Goal: Task Accomplishment & Management: Complete application form

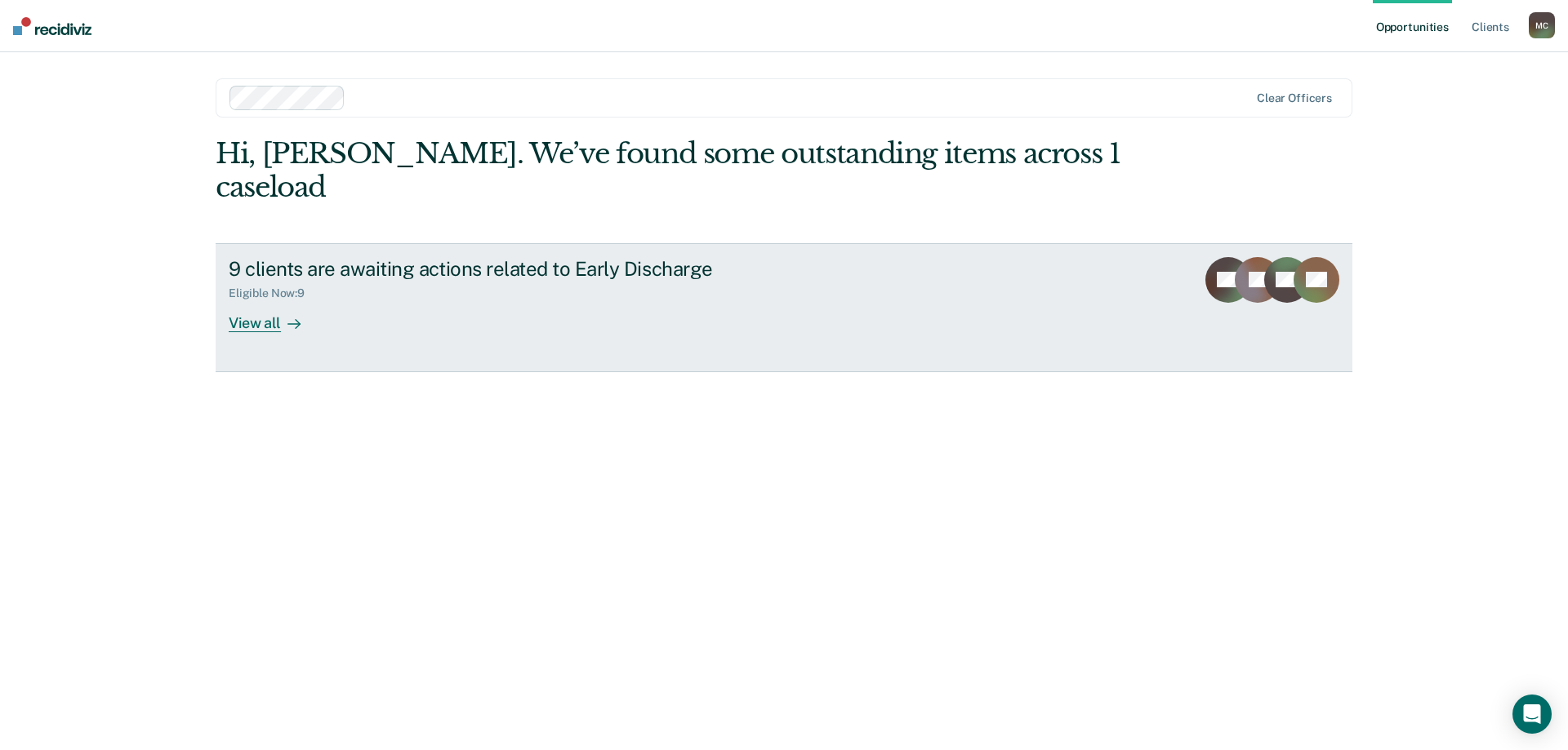
click at [283, 313] on div at bounding box center [290, 322] width 20 height 19
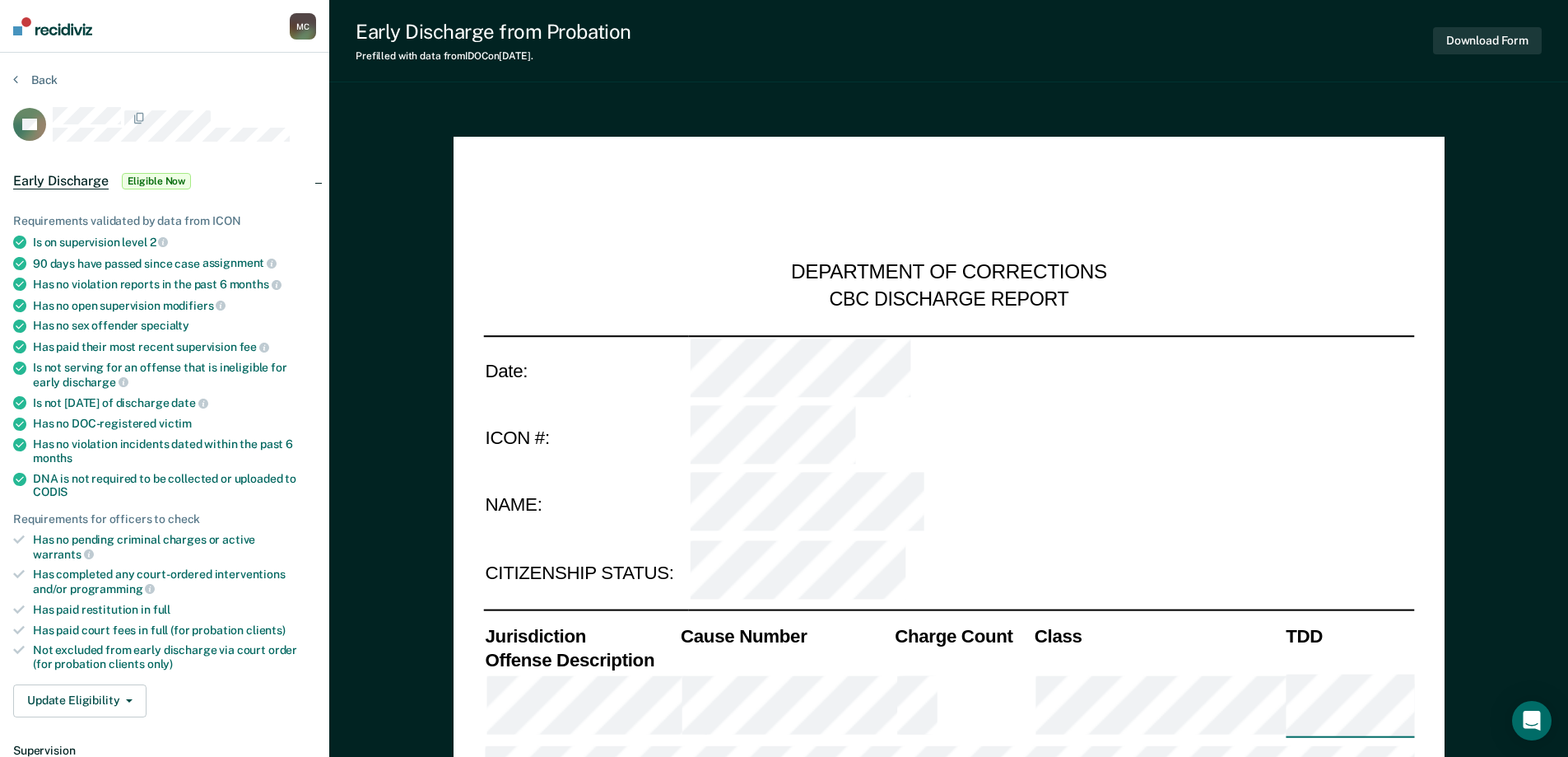
type textarea "x"
click at [42, 86] on button "Back" at bounding box center [35, 80] width 44 height 15
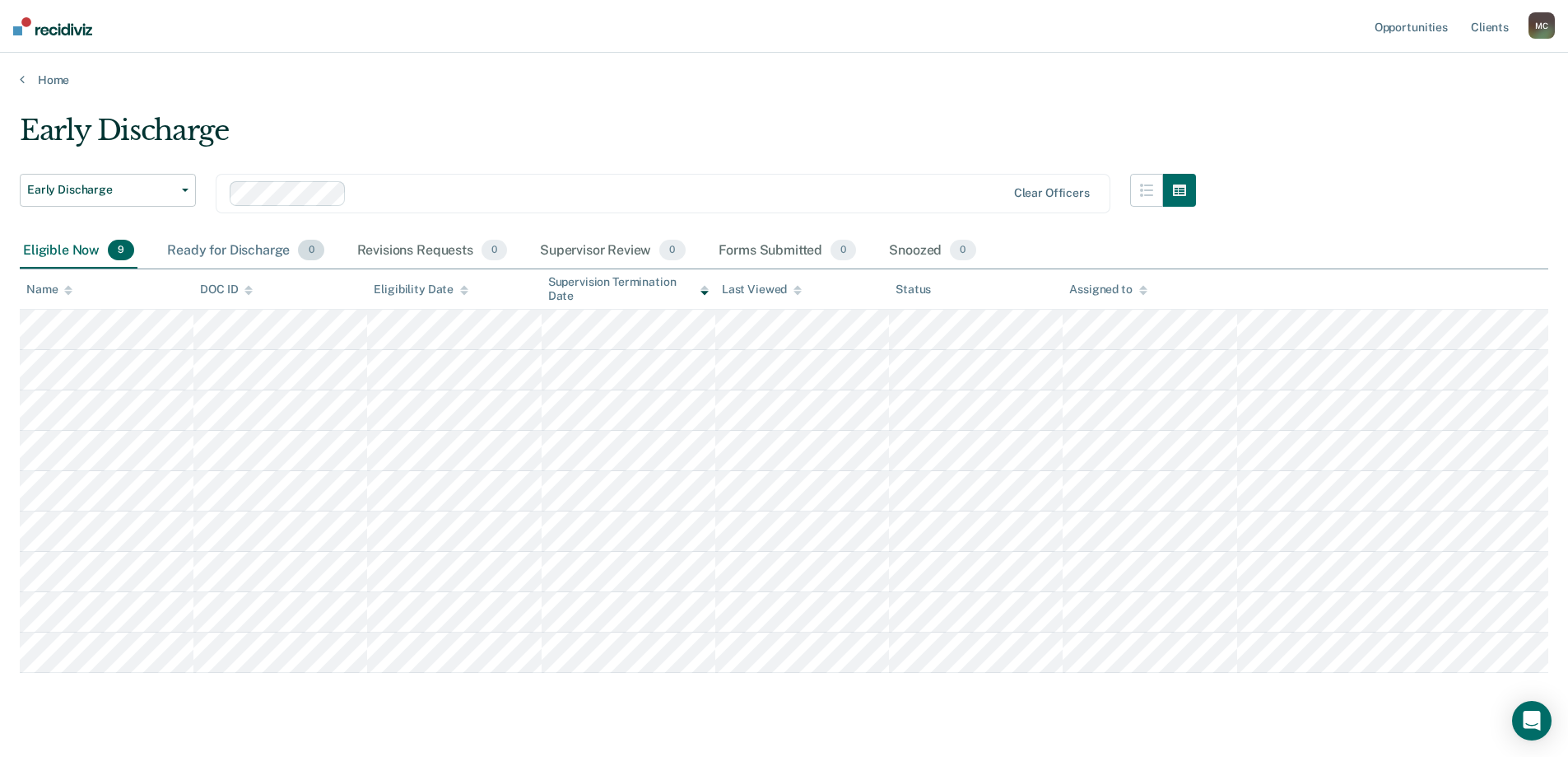
click at [273, 239] on div "Ready for Discharge 0" at bounding box center [245, 251] width 163 height 36
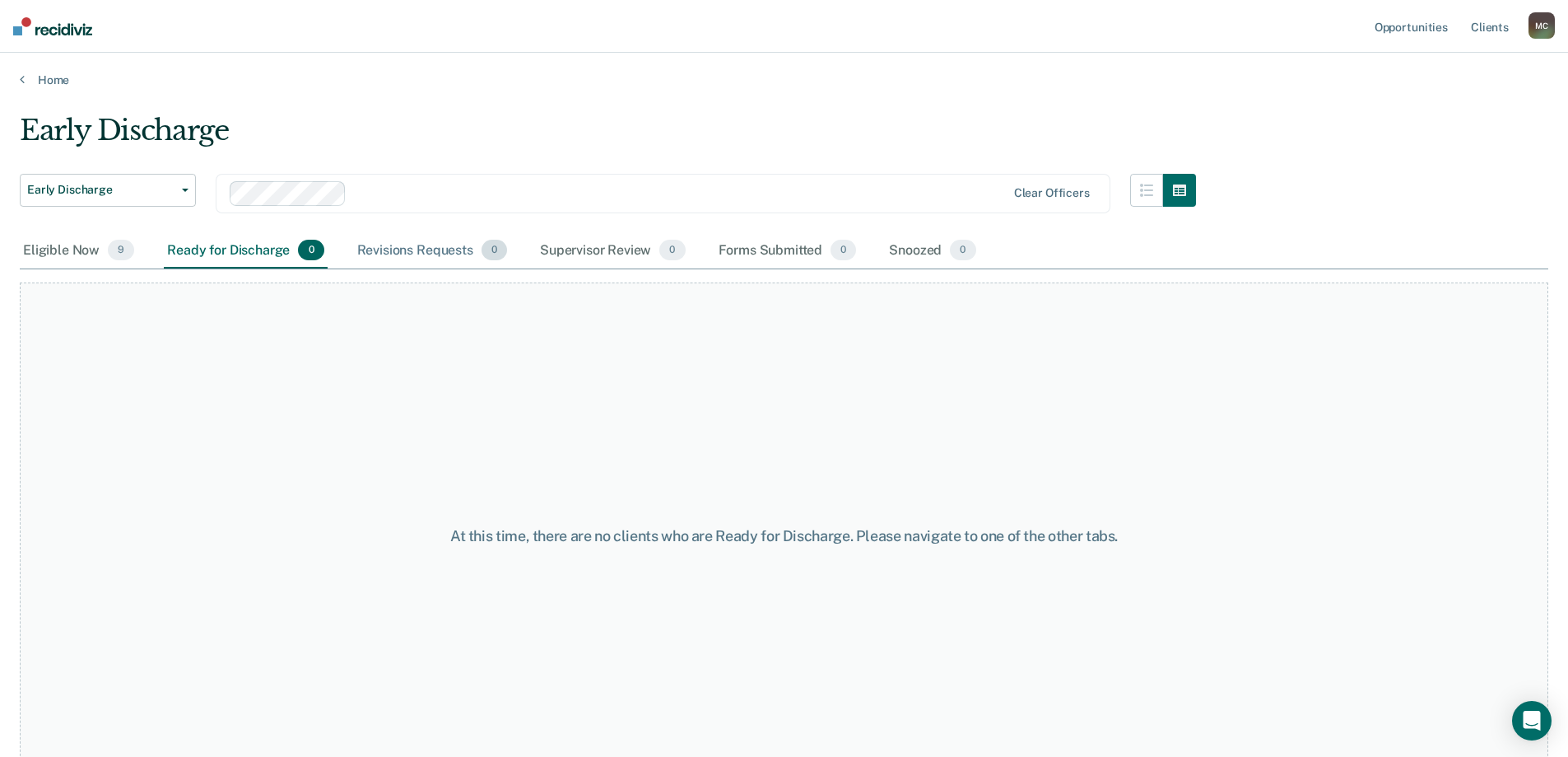
click at [403, 246] on div "Revisions Requests 0" at bounding box center [431, 251] width 156 height 36
click at [48, 238] on div "Eligible Now 9" at bounding box center [78, 251] width 117 height 36
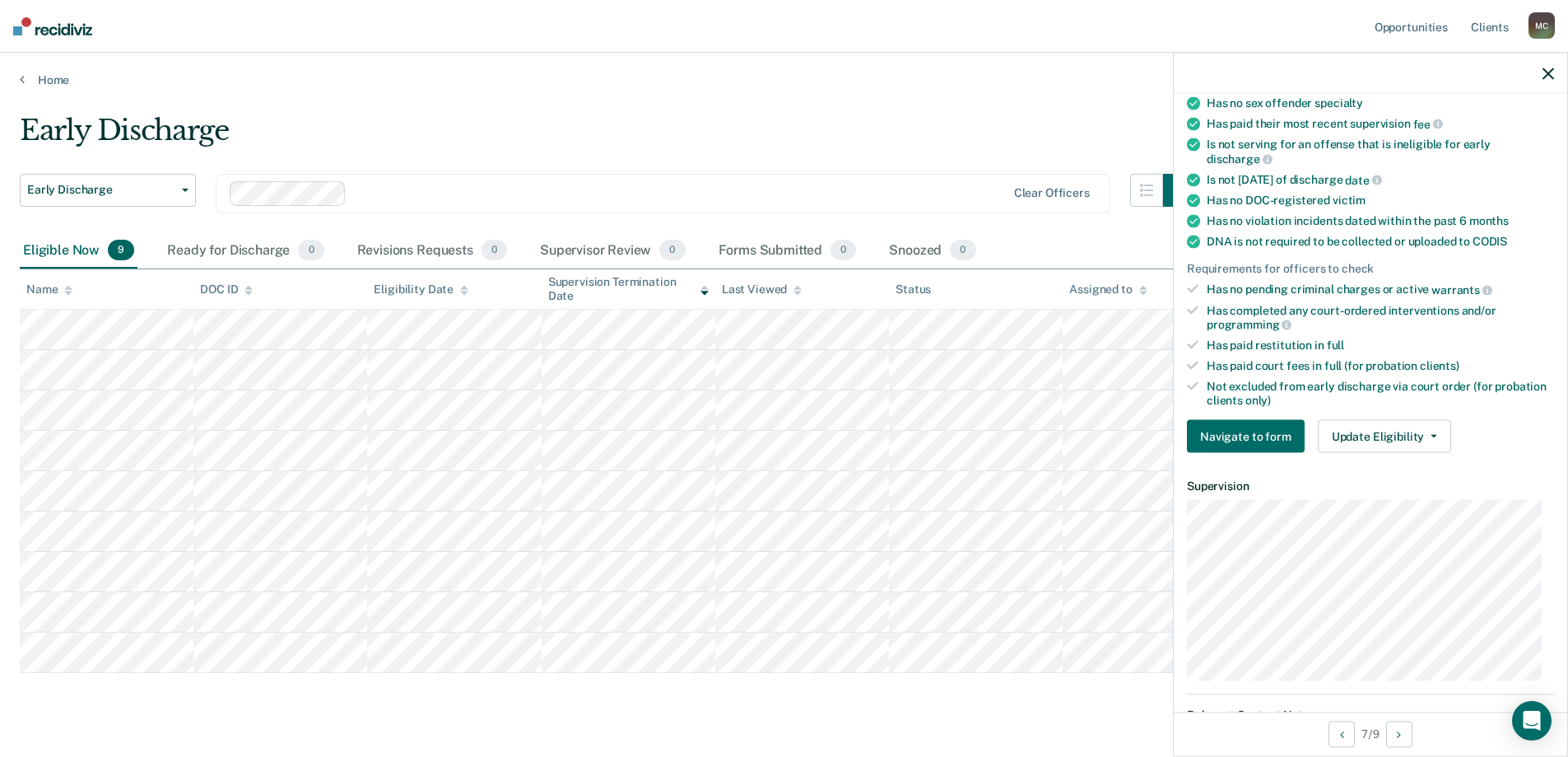
scroll to position [247, 0]
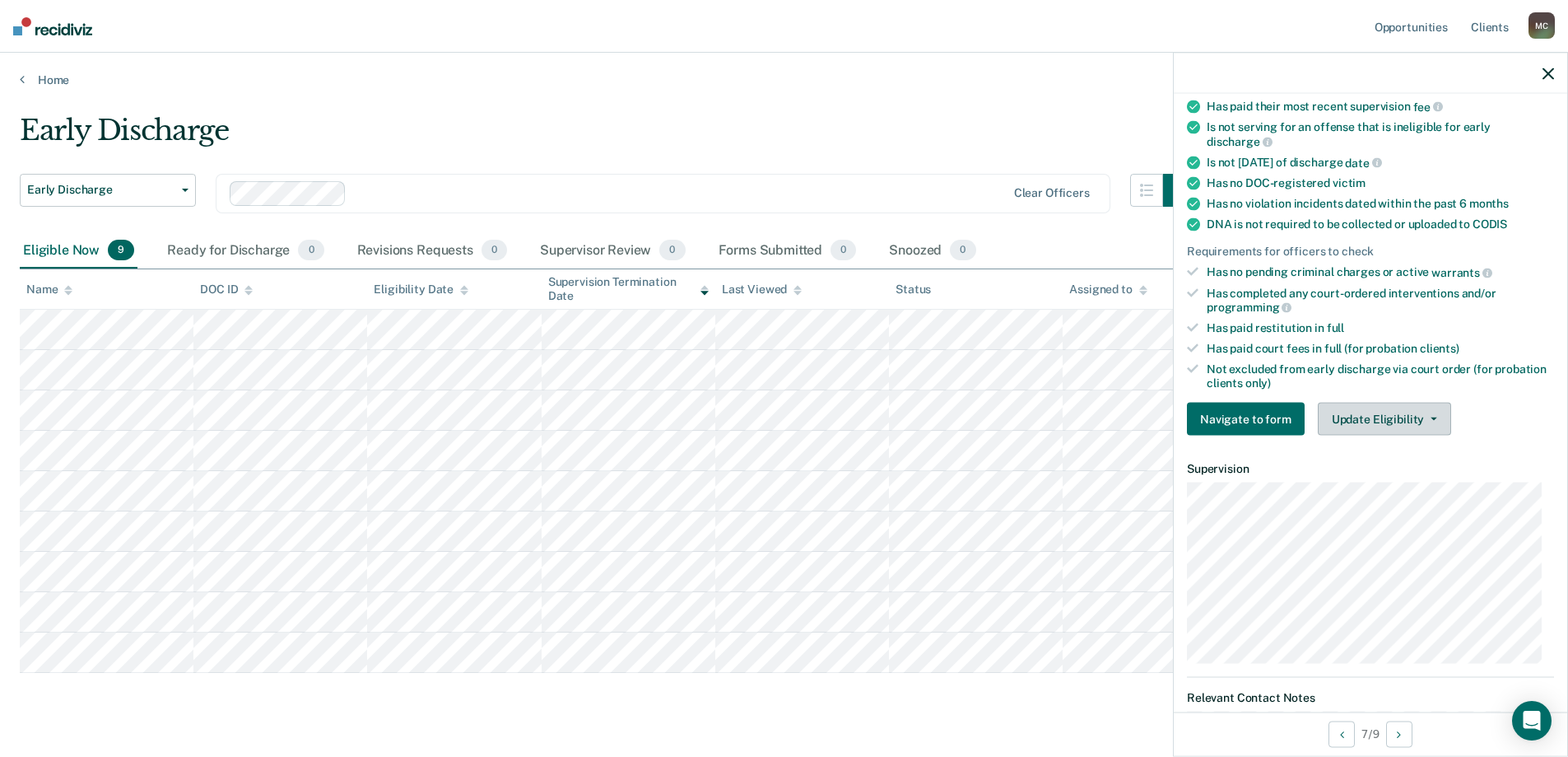
click at [1380, 415] on button "Update Eligibility" at bounding box center [1385, 419] width 133 height 33
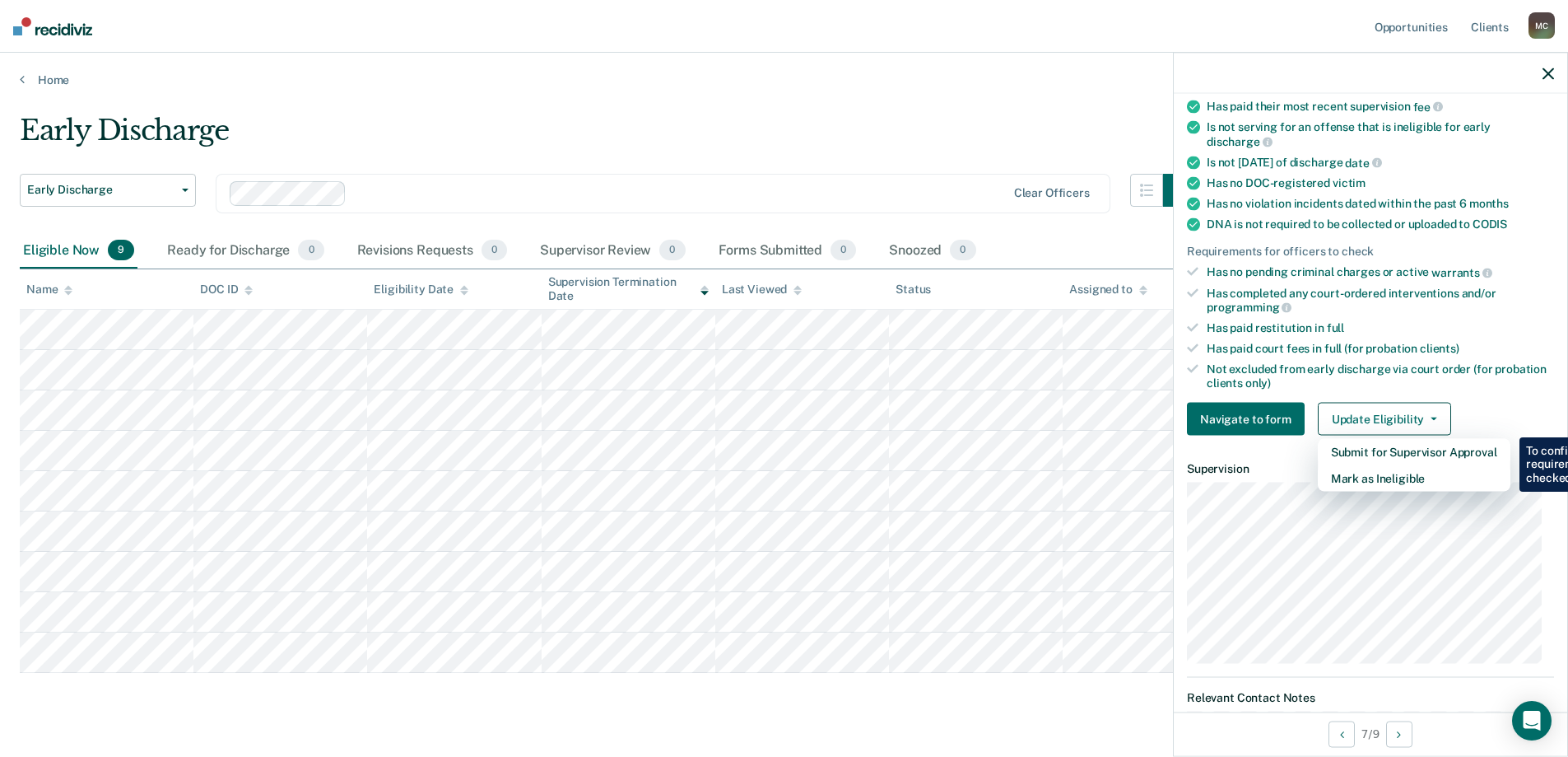
click at [1432, 329] on div "Has paid restitution in full" at bounding box center [1380, 328] width 347 height 14
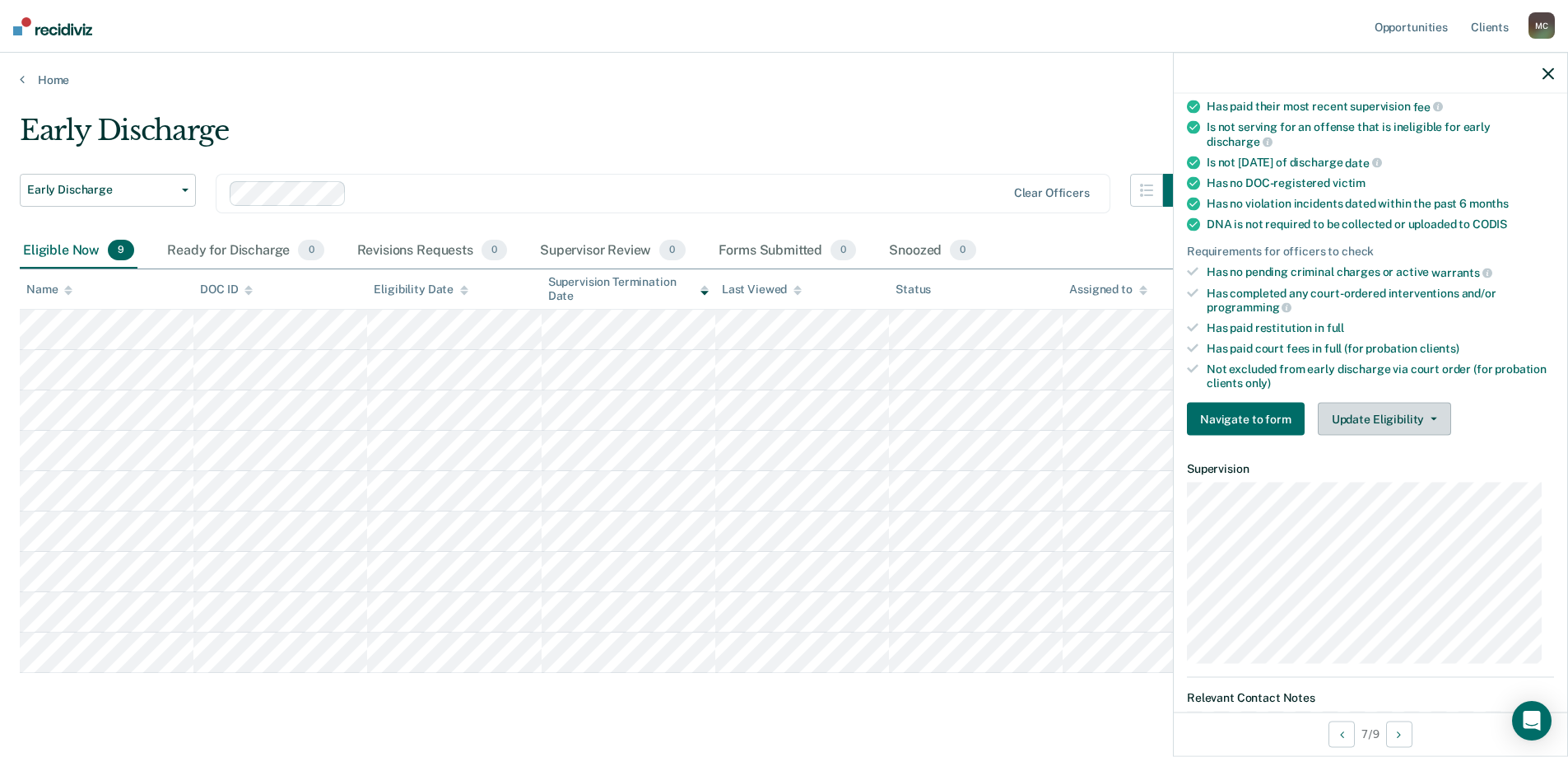
click at [1445, 411] on button "Update Eligibility" at bounding box center [1385, 419] width 133 height 33
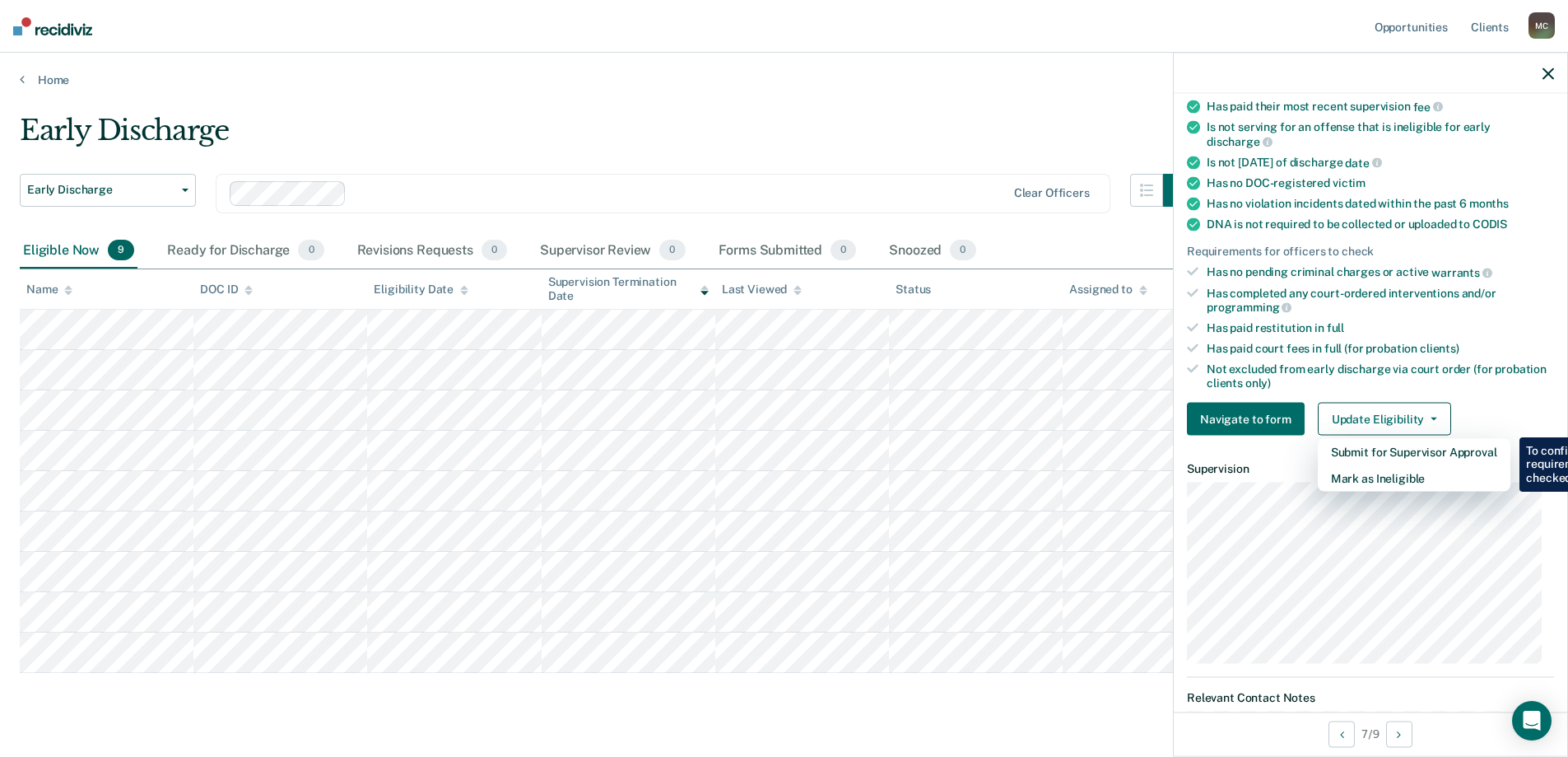
click at [1486, 405] on div "Navigate to form Update Eligibility Submit for Supervisor Approval Mark as Inel…" at bounding box center [1370, 419] width 367 height 33
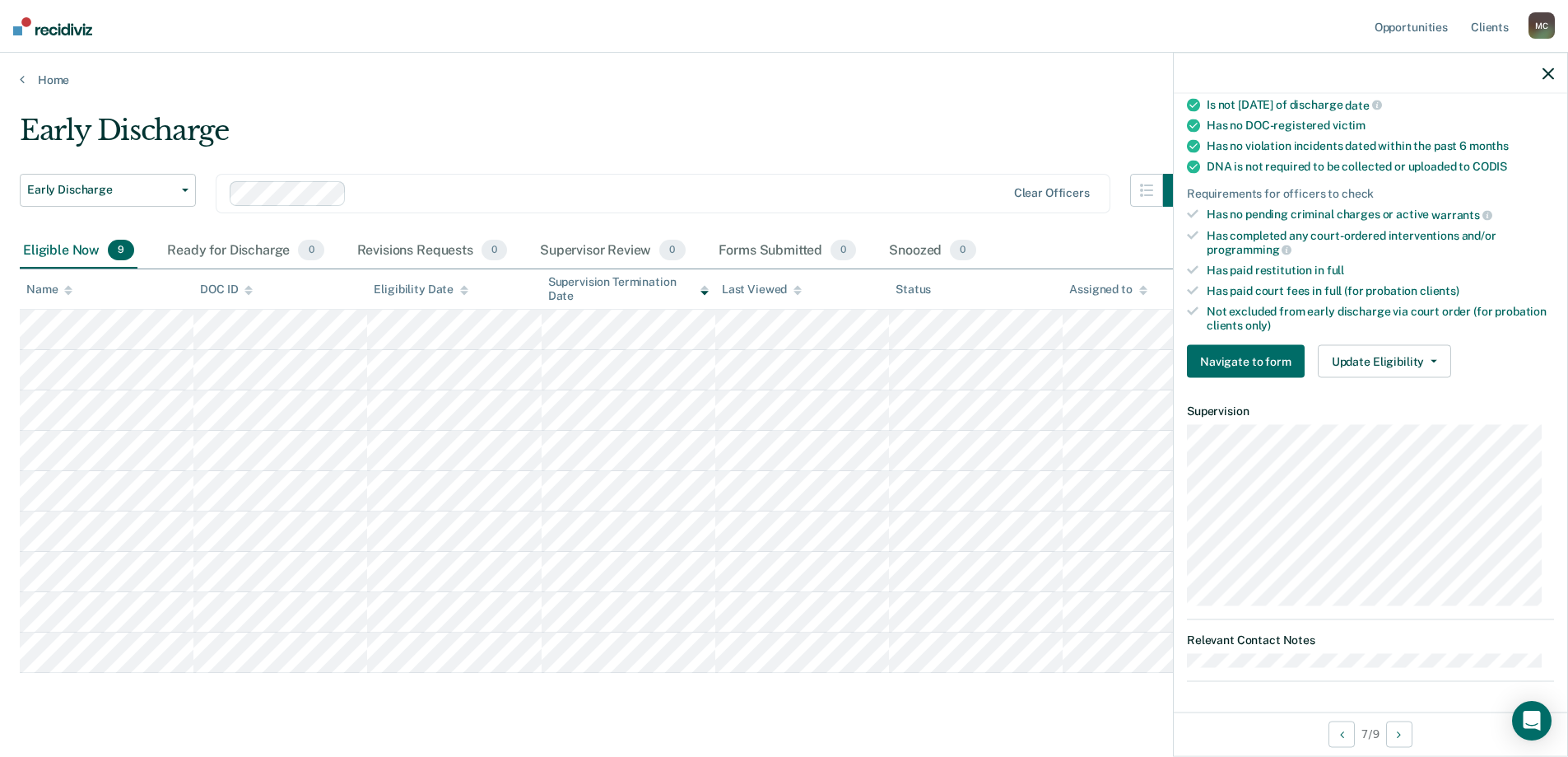
scroll to position [0, 0]
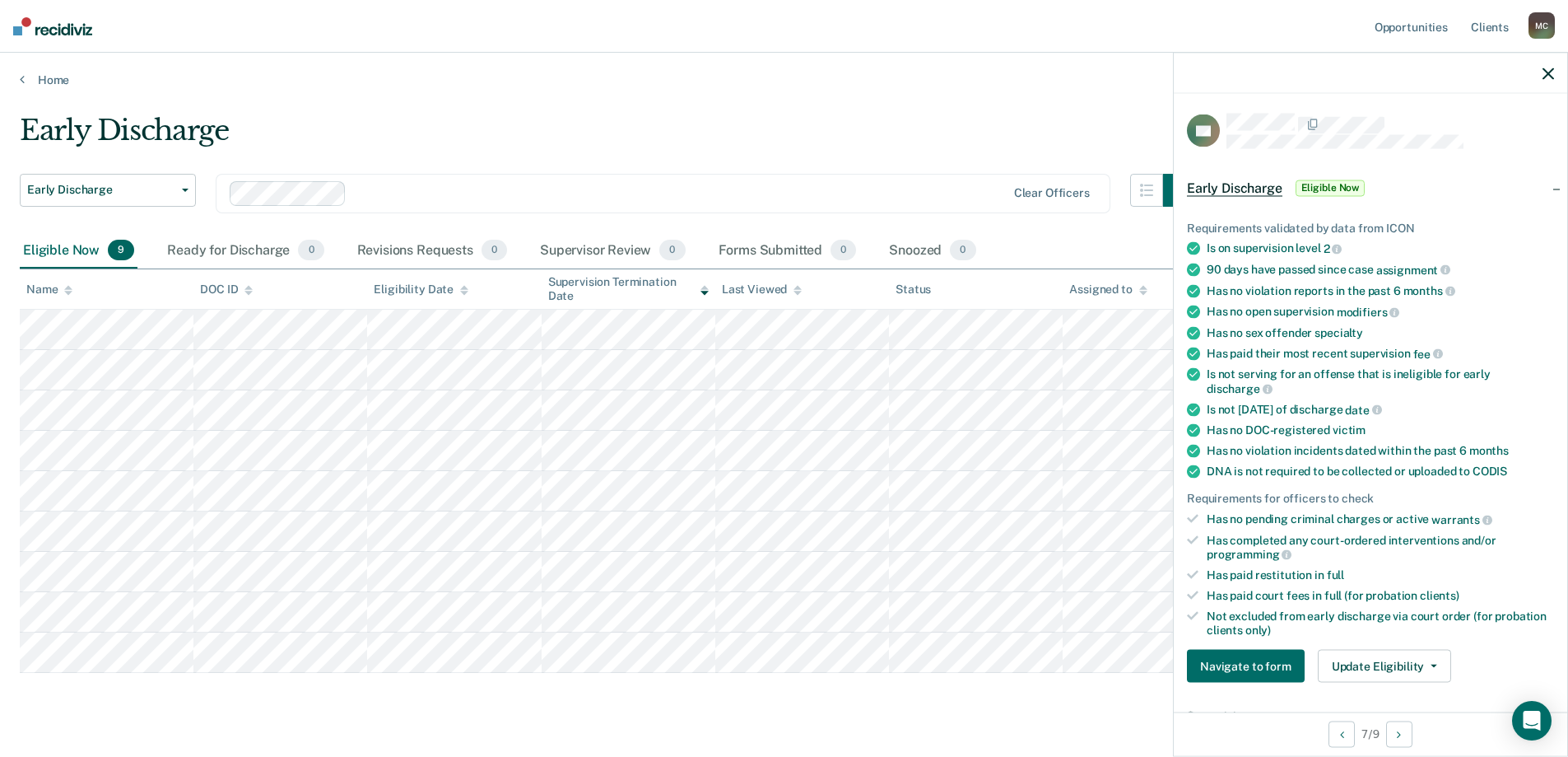
click at [923, 125] on div "Early Discharge" at bounding box center [608, 137] width 1176 height 47
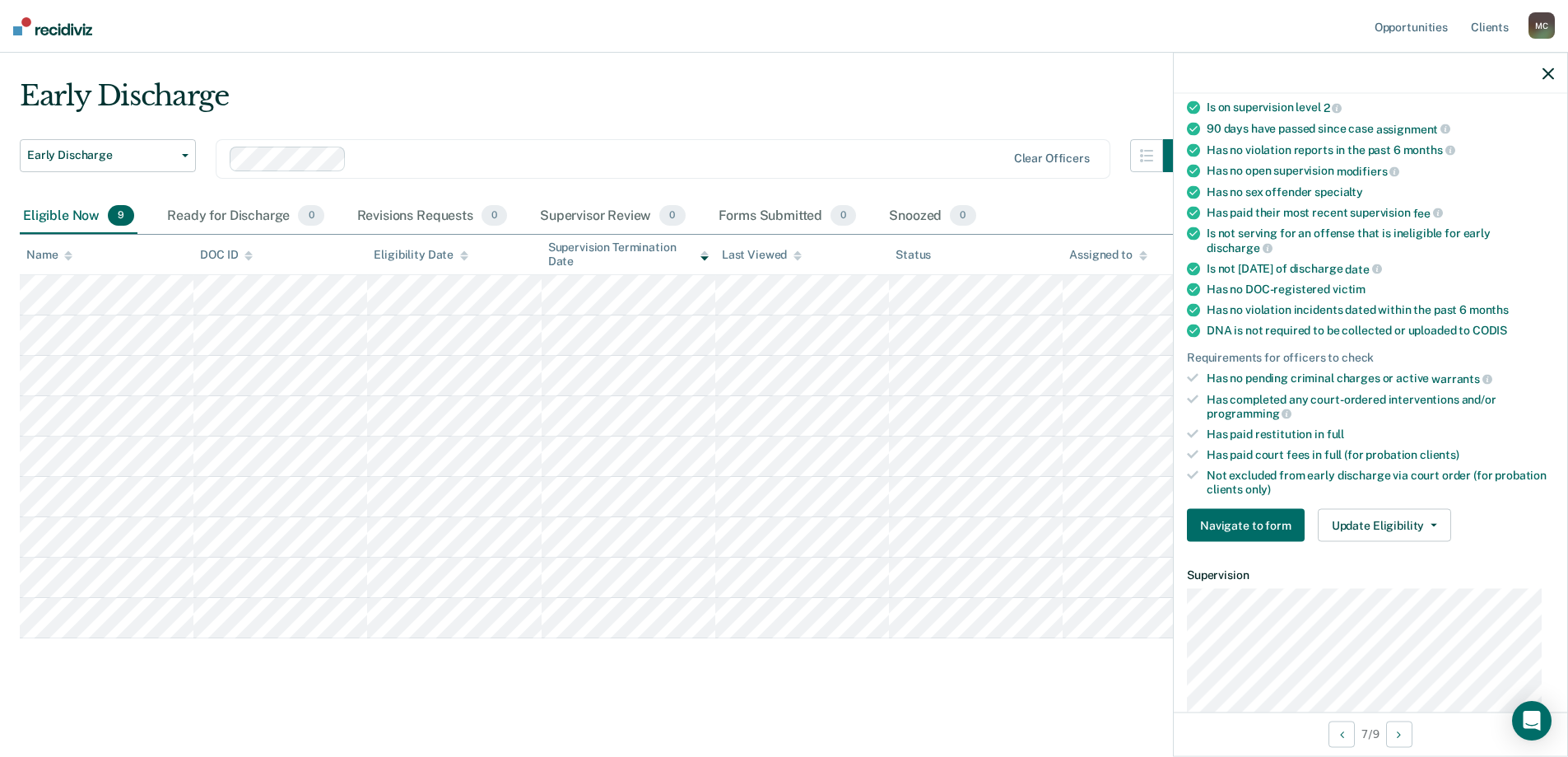
scroll to position [140, 0]
click at [1400, 741] on button "Next Opportunity" at bounding box center [1400, 734] width 26 height 26
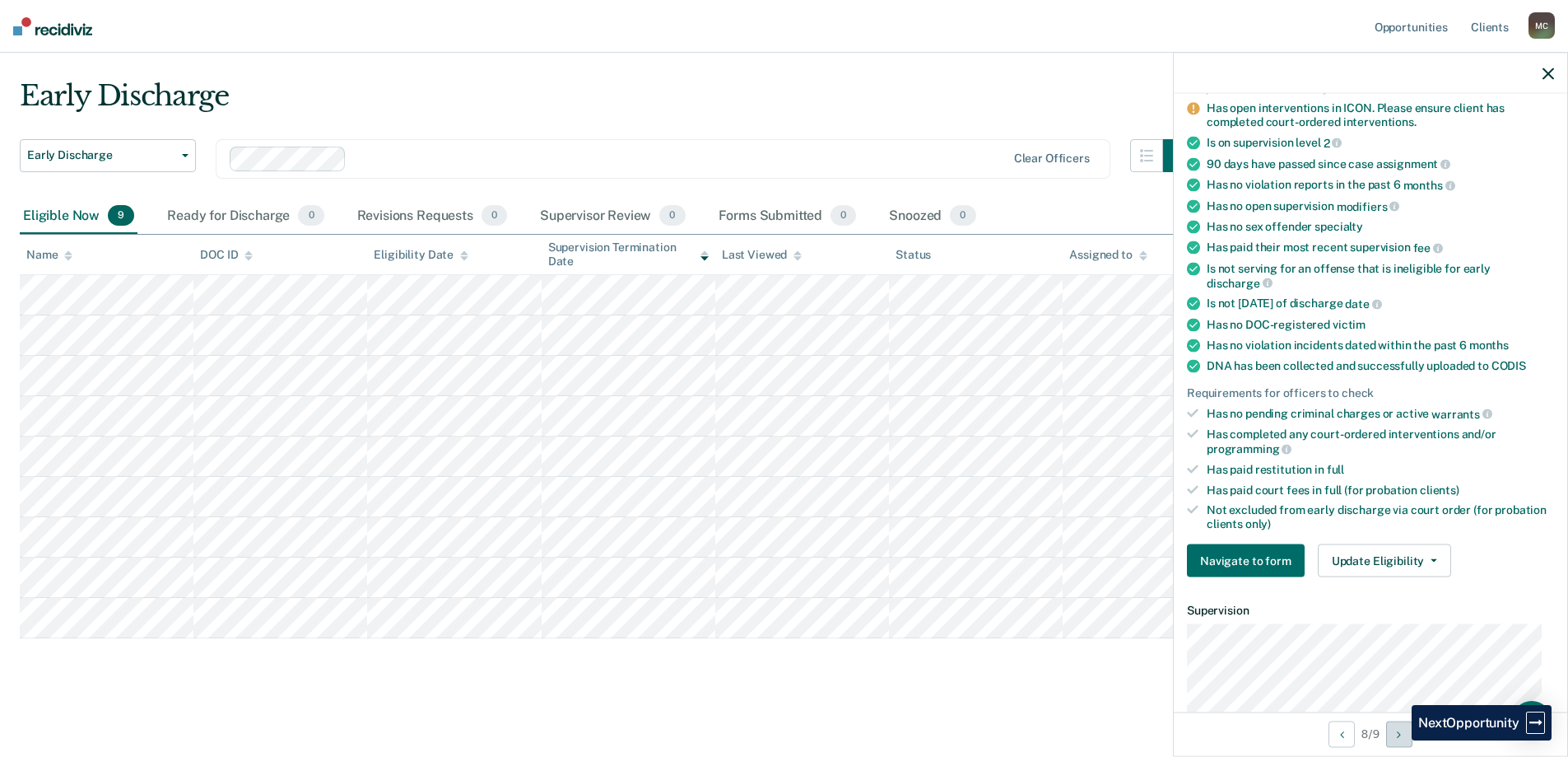
scroll to position [174, 0]
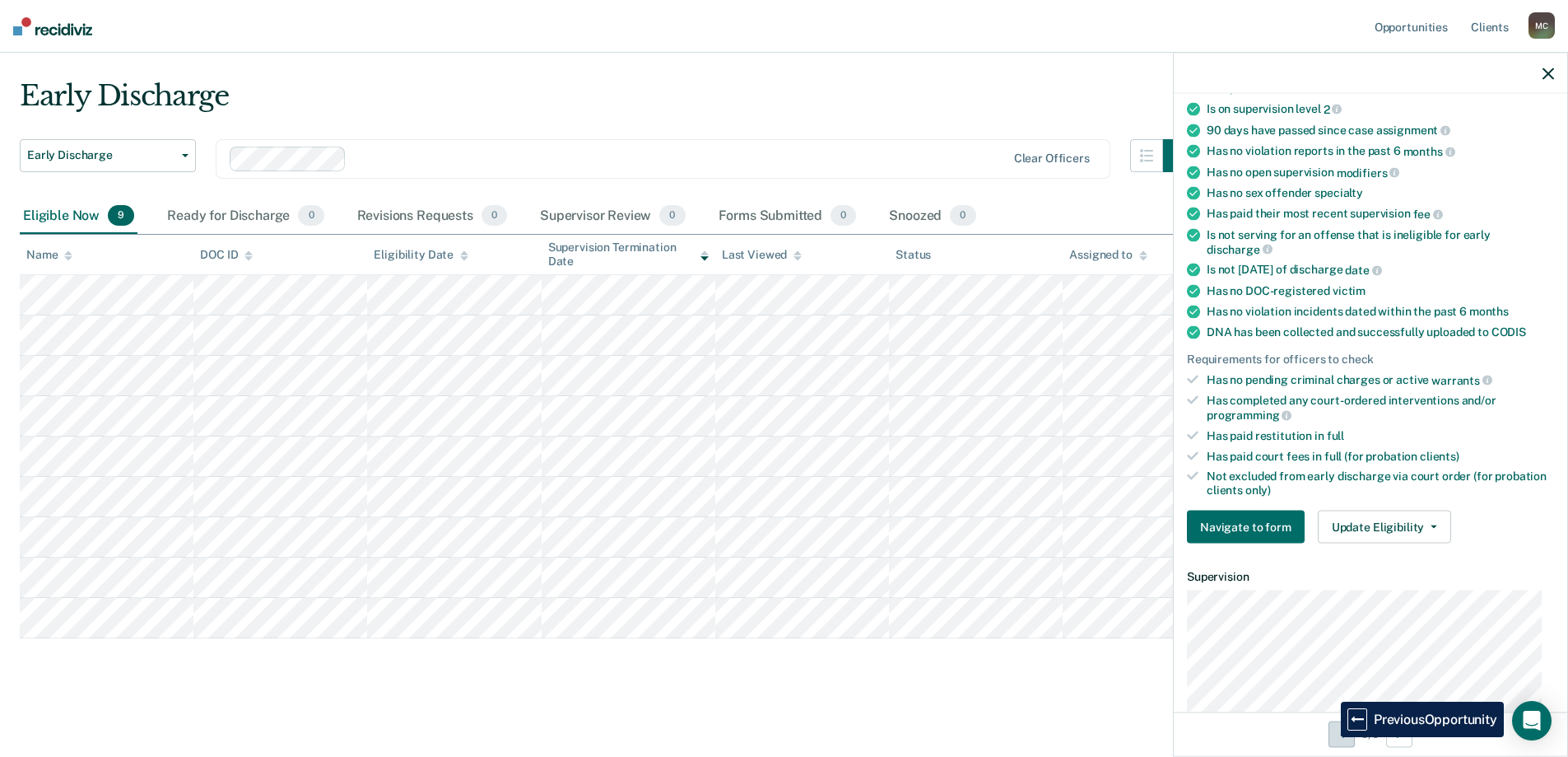
click at [1329, 737] on button "Previous Opportunity" at bounding box center [1342, 734] width 26 height 26
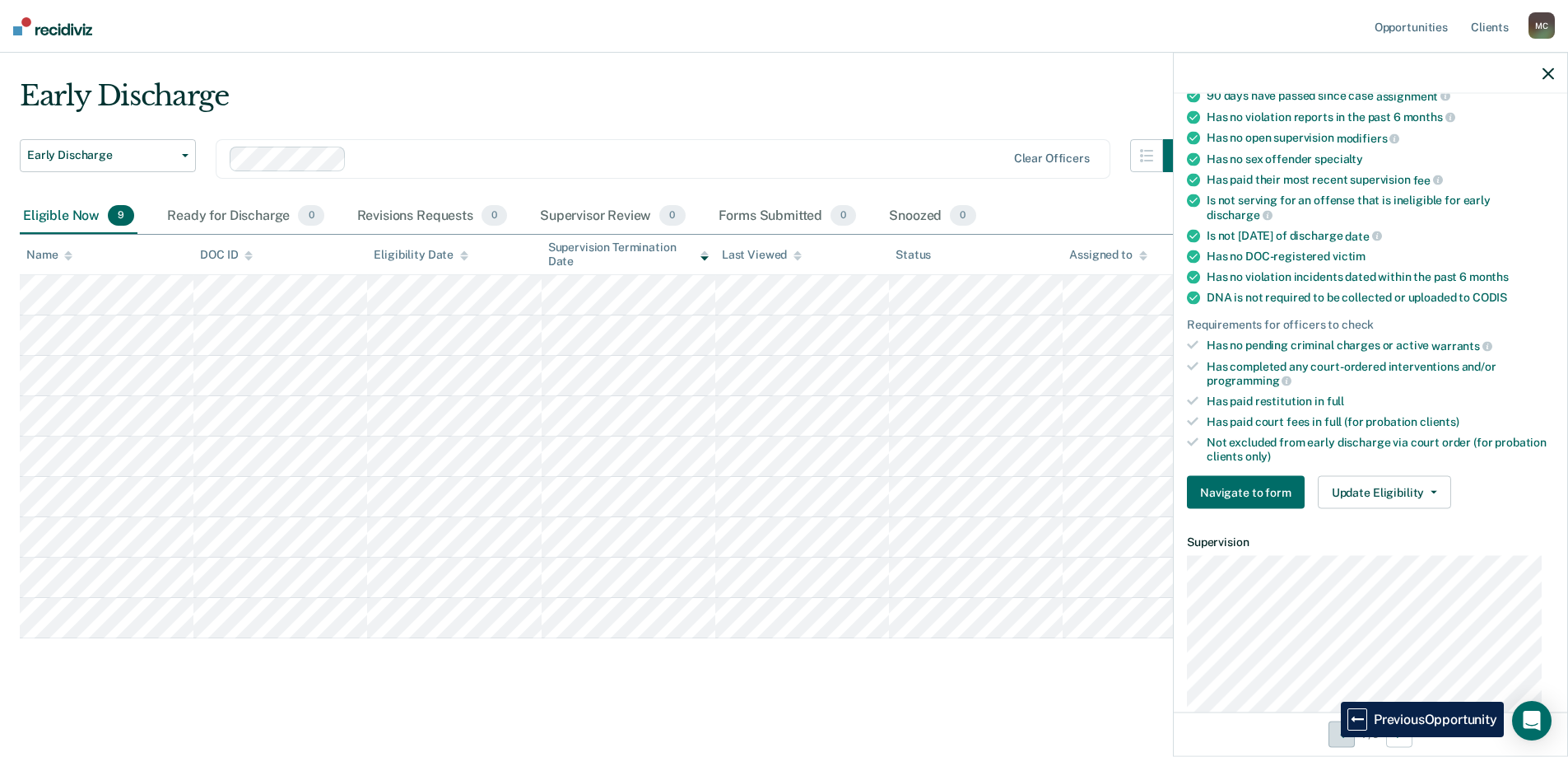
scroll to position [140, 0]
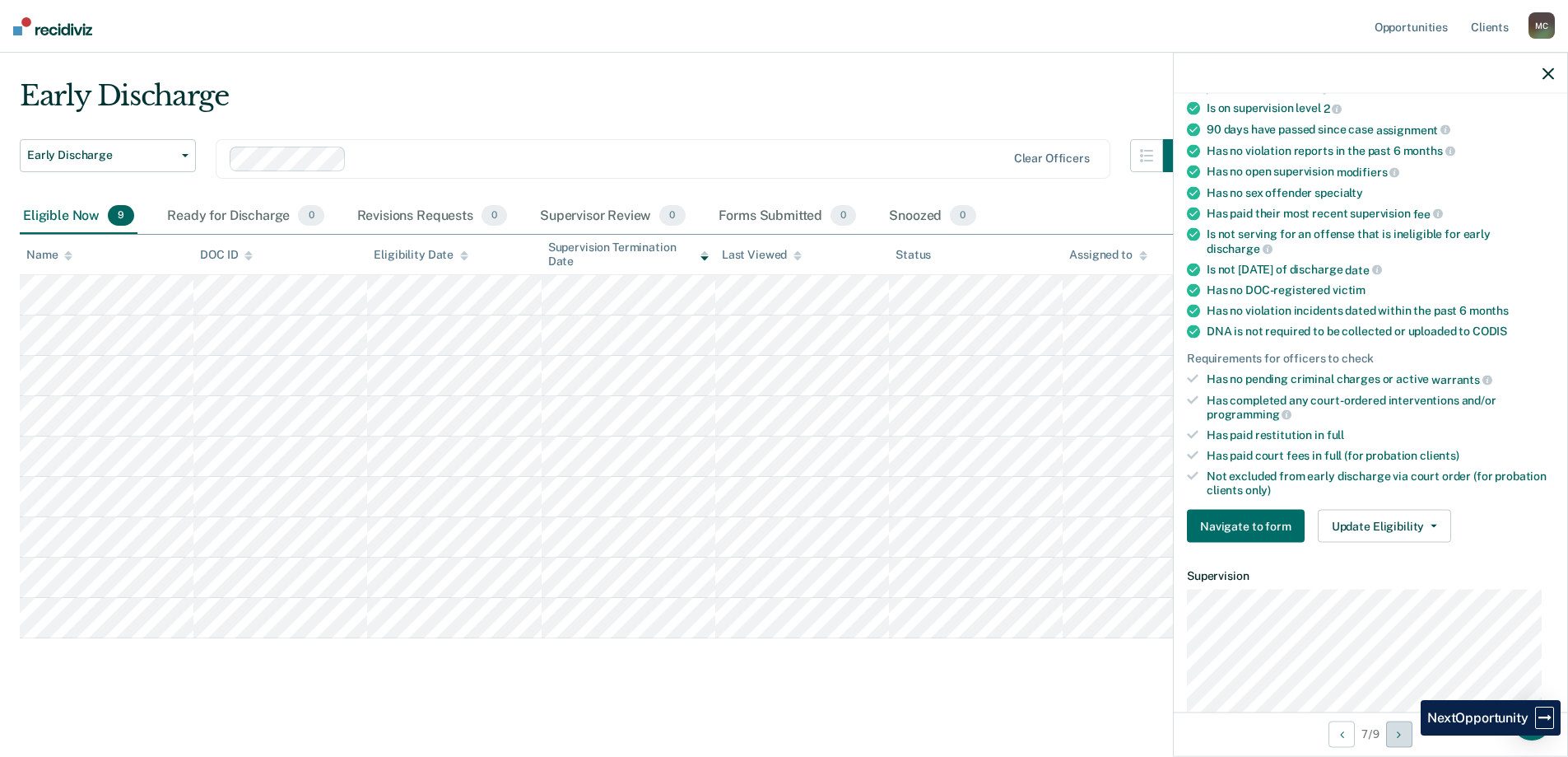
click at [1407, 732] on button "Next Opportunity" at bounding box center [1400, 734] width 26 height 26
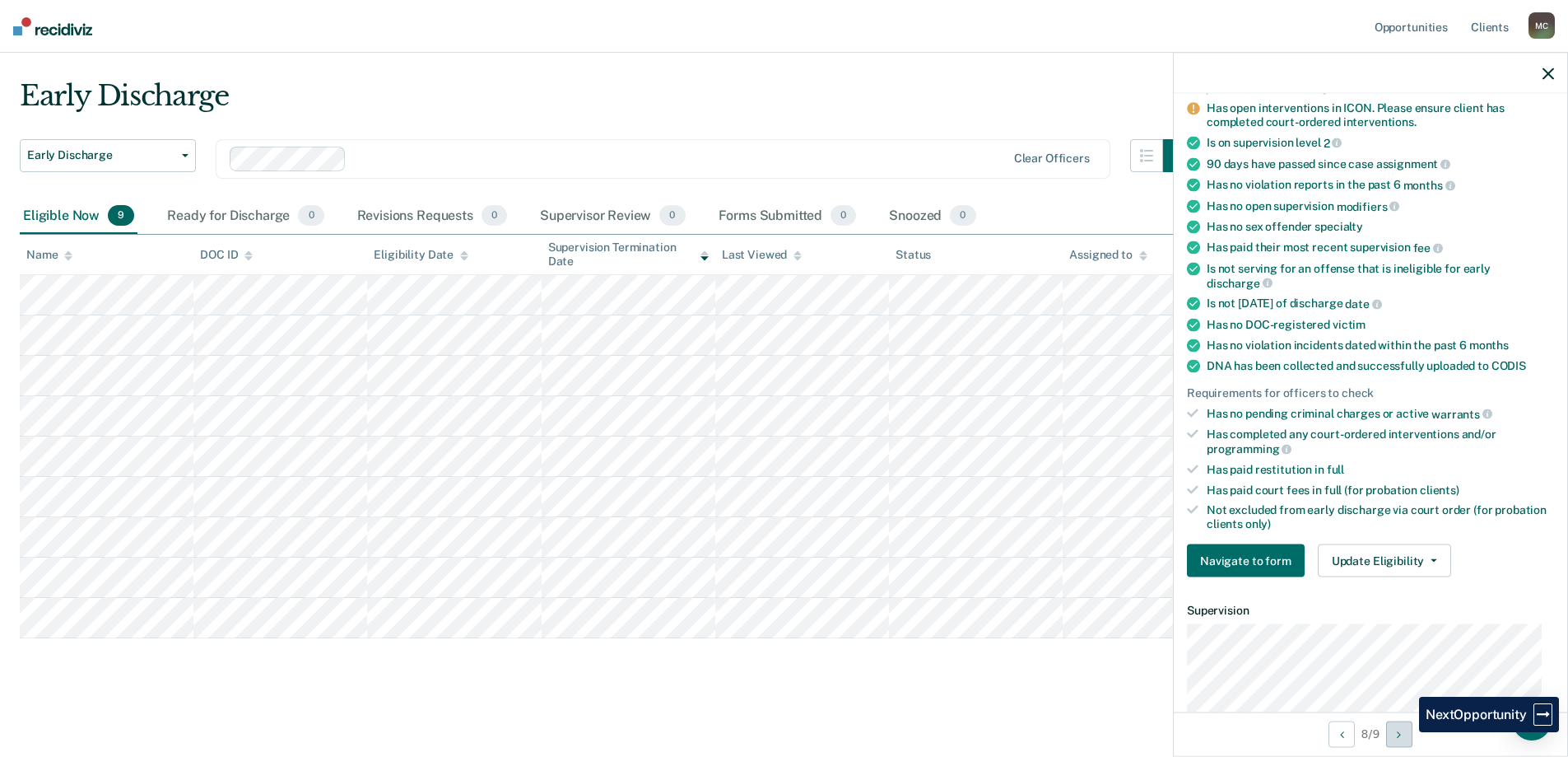
scroll to position [174, 0]
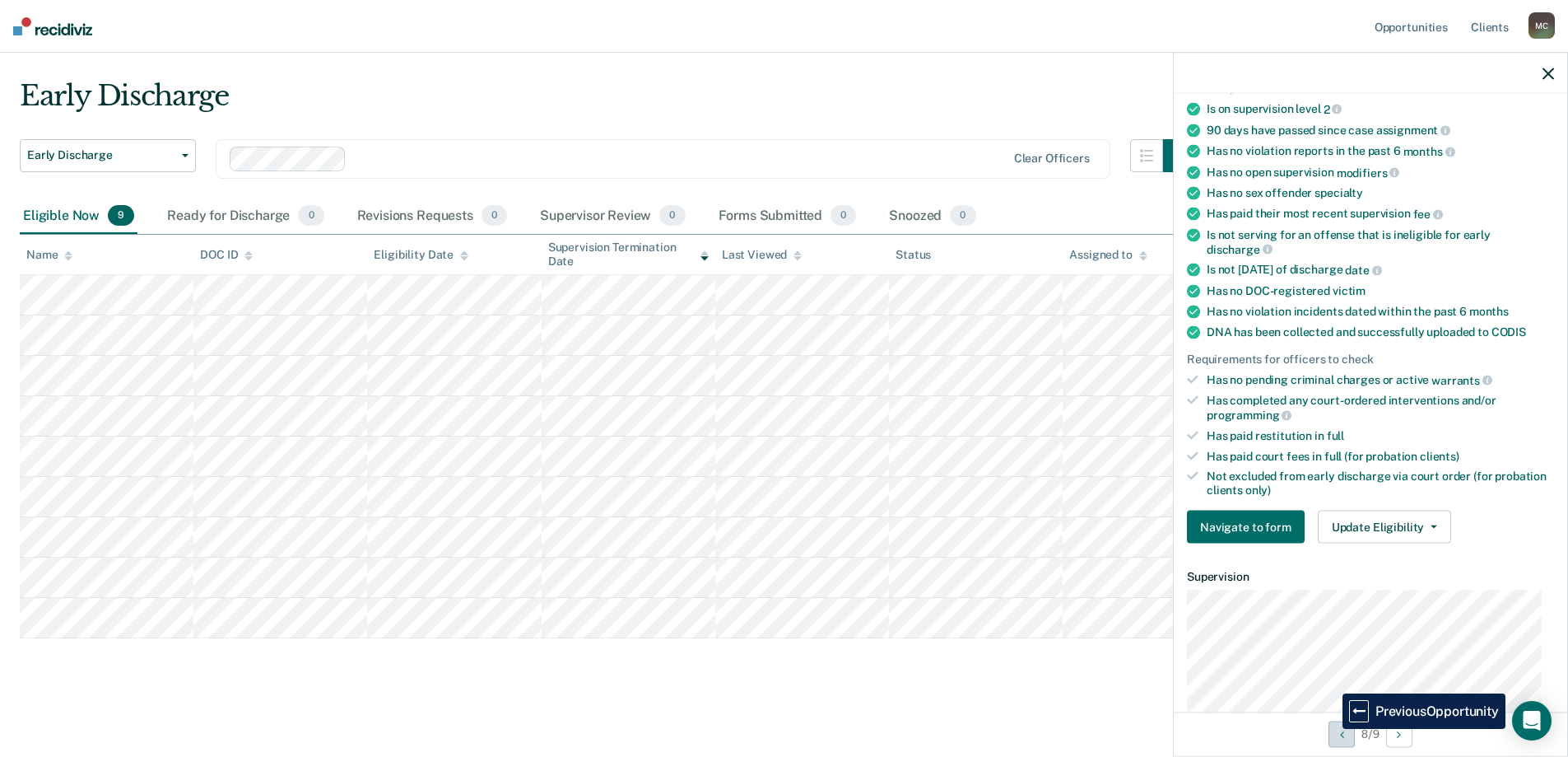
click at [1331, 729] on button "Previous Opportunity" at bounding box center [1342, 734] width 26 height 26
click at [724, 703] on main "Early Discharge Early Discharge Early Discharge Clear officers Eligible Now 9 R…" at bounding box center [784, 402] width 1568 height 699
